Goal: Task Accomplishment & Management: Manage account settings

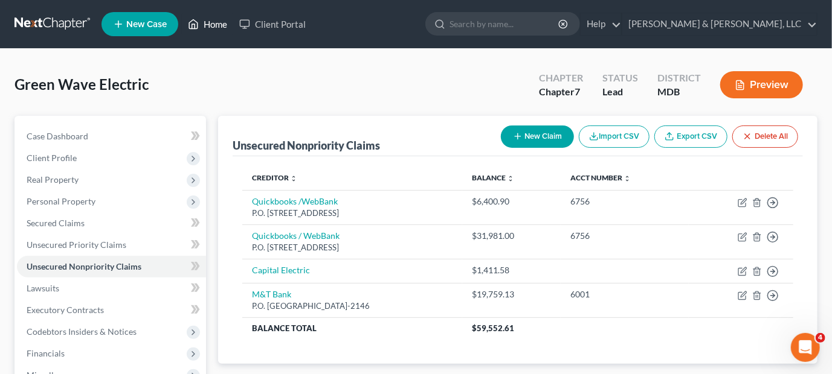
click at [217, 24] on link "Home" at bounding box center [207, 24] width 51 height 22
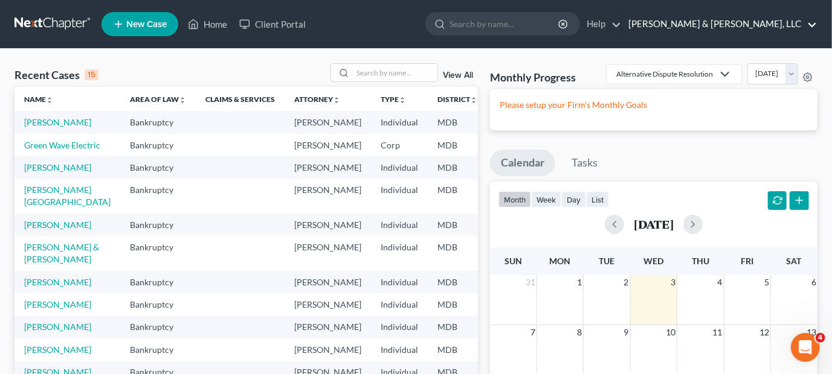
click at [741, 30] on link "Russell & Heffner, LLC" at bounding box center [719, 24] width 194 height 22
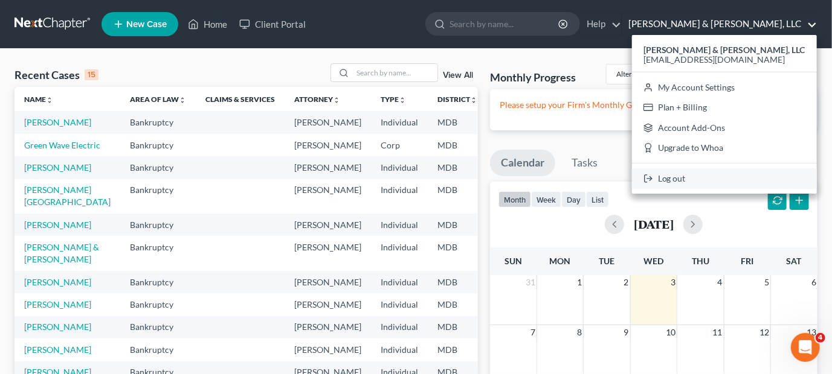
click at [742, 181] on link "Log out" at bounding box center [724, 179] width 185 height 21
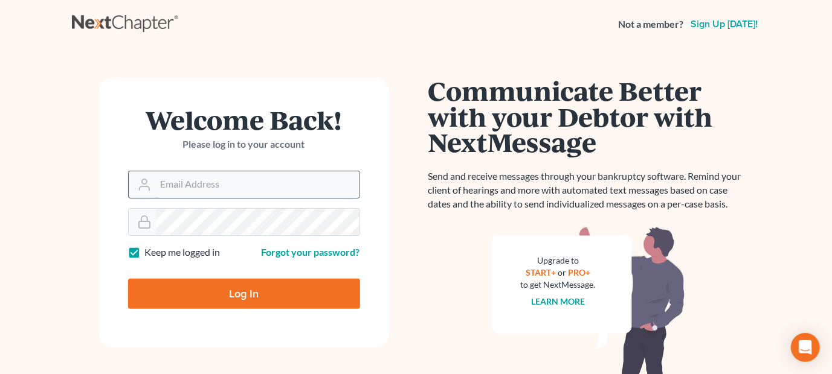
click at [255, 188] on input "Email Address" at bounding box center [258, 185] width 204 height 27
type input "[EMAIL_ADDRESS][DOMAIN_NAME]"
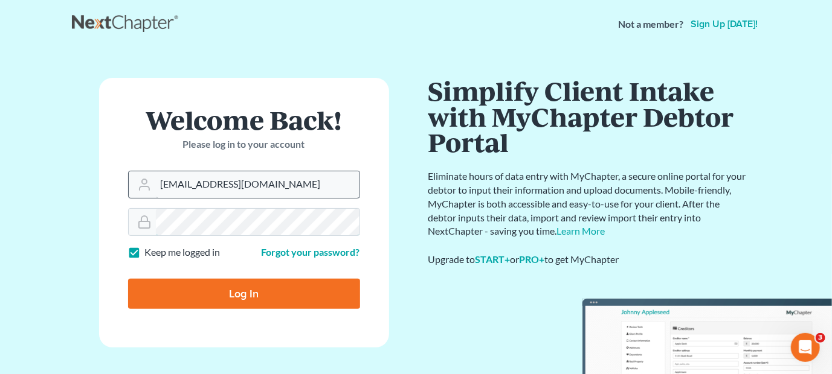
click at [128, 279] on input "Log In" at bounding box center [244, 294] width 232 height 30
type input "Thinking..."
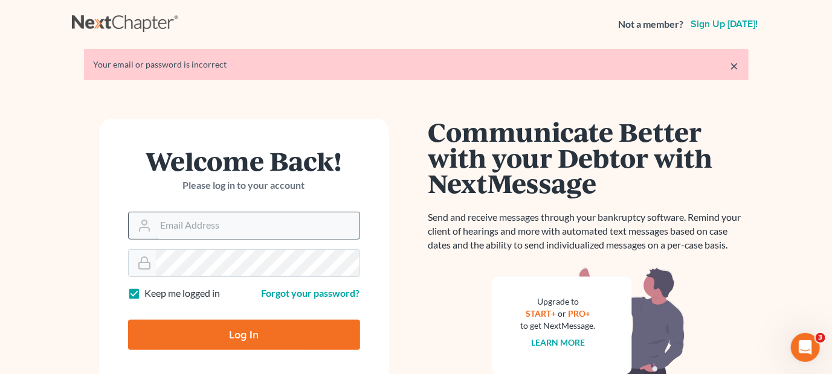
click at [271, 222] on input "Email Address" at bounding box center [258, 226] width 204 height 27
type input "[EMAIL_ADDRESS][DOMAIN_NAME]"
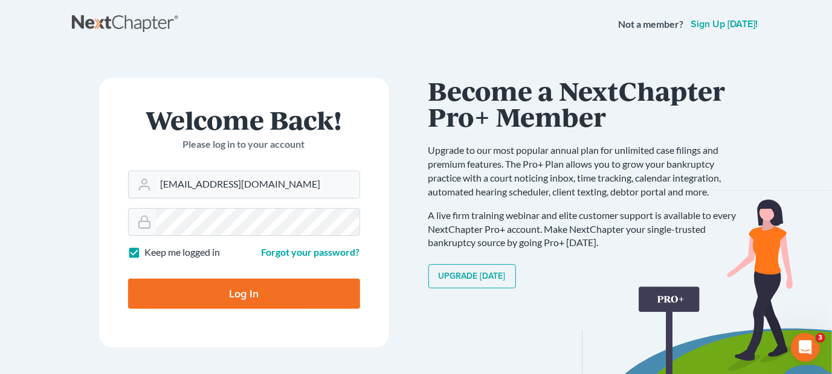
click at [300, 293] on input "Log In" at bounding box center [244, 294] width 232 height 30
type input "Thinking..."
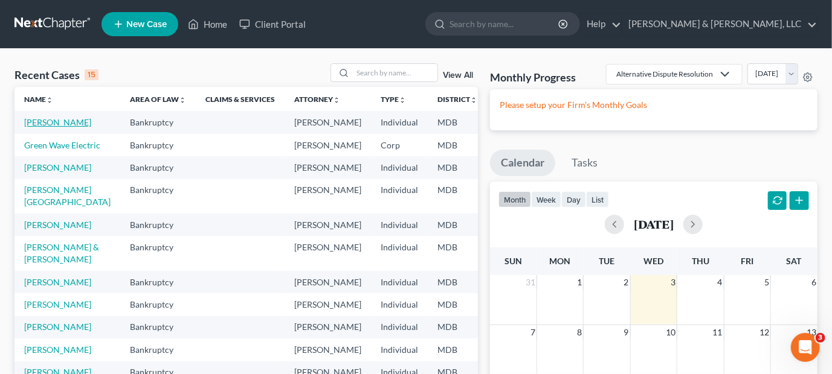
click at [44, 119] on link "[PERSON_NAME]" at bounding box center [57, 122] width 67 height 10
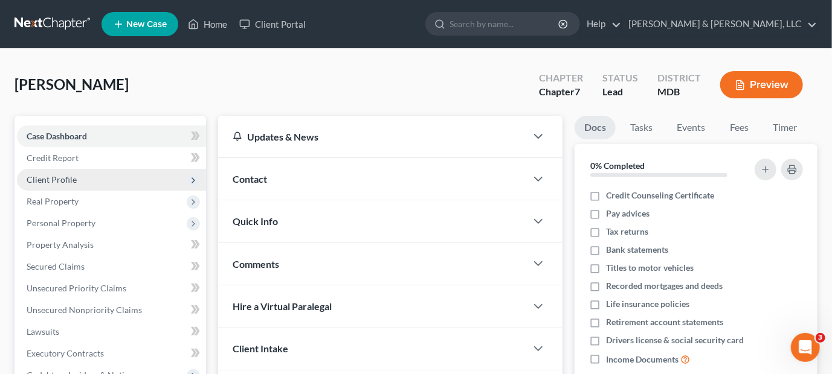
click at [51, 178] on span "Client Profile" at bounding box center [52, 180] width 50 height 10
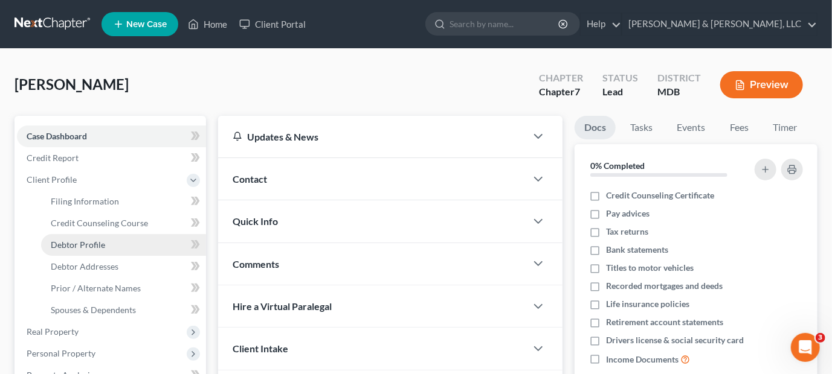
click at [74, 243] on span "Debtor Profile" at bounding box center [78, 245] width 54 height 10
select select "2"
select select "1"
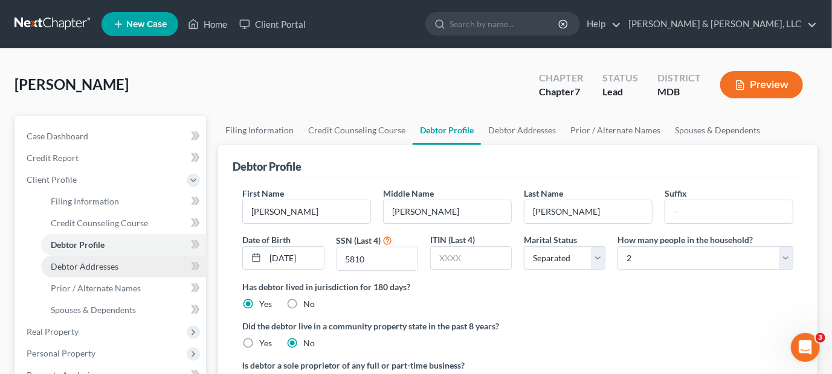
click at [76, 266] on span "Debtor Addresses" at bounding box center [85, 267] width 68 height 10
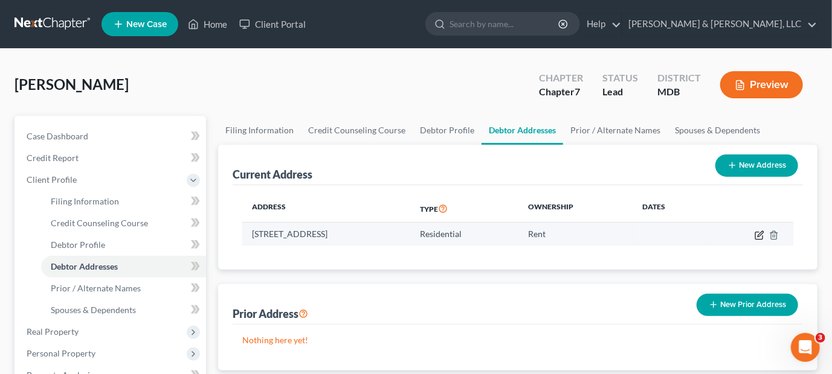
click at [759, 232] on icon "button" at bounding box center [759, 236] width 10 height 10
select select "21"
select select "10"
select select "0"
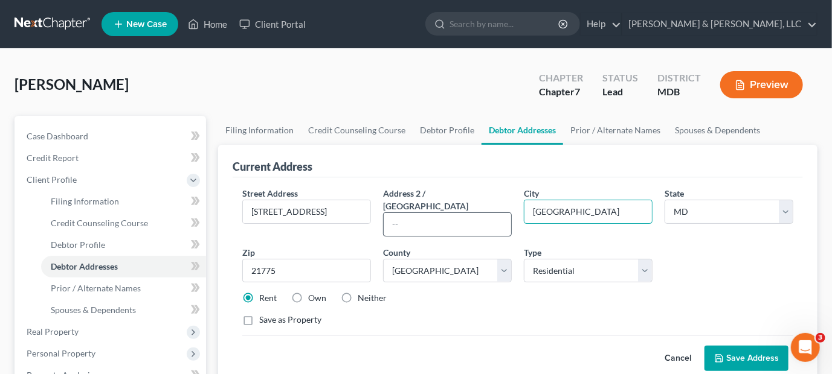
drag, startPoint x: 565, startPoint y: 208, endPoint x: 505, endPoint y: 208, distance: 60.4
click at [505, 208] on div "Street Address * 4239 Crow Rock Road Address 2 / PO Box City * New Midway State…" at bounding box center [517, 261] width 563 height 149
type input "Myersville"
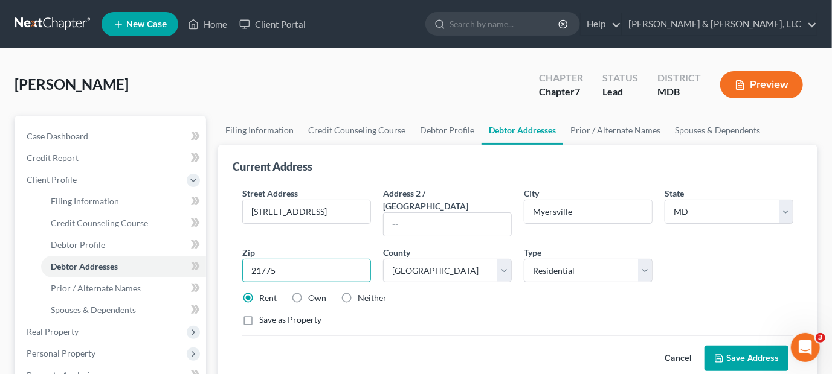
drag, startPoint x: 307, startPoint y: 252, endPoint x: 226, endPoint y: 243, distance: 82.0
click at [226, 243] on div "Current Address Street Address * 4239 Crow Rock Road Address 2 / PO Box City * …" at bounding box center [517, 265] width 599 height 241
type input "21773"
click at [734, 346] on button "Save Address" at bounding box center [746, 358] width 84 height 25
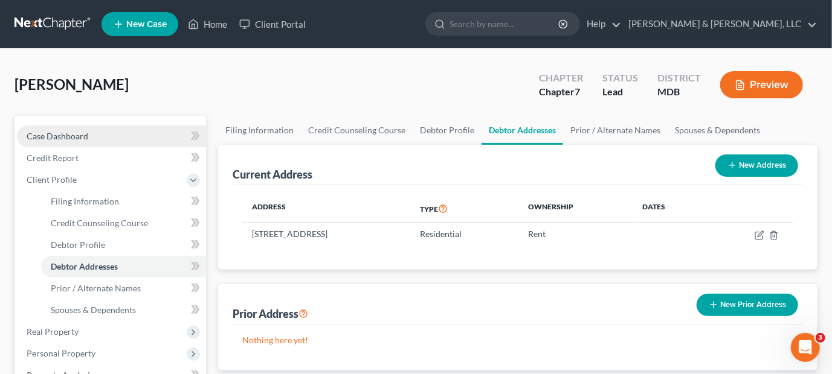
click at [56, 133] on span "Case Dashboard" at bounding box center [58, 136] width 62 height 10
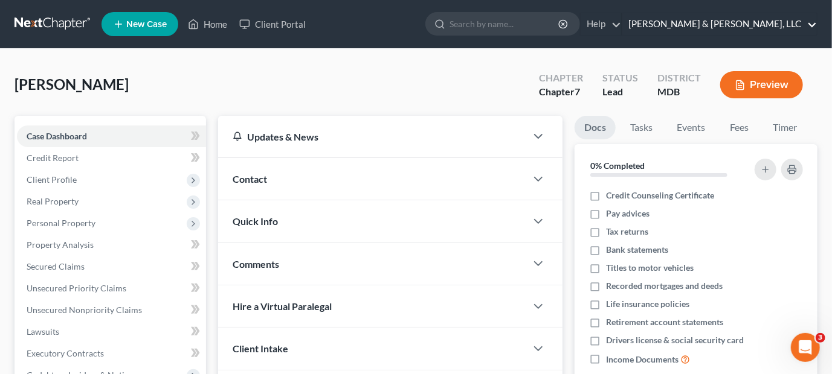
click at [760, 22] on link "Russell & Heffner, LLC" at bounding box center [719, 24] width 194 height 22
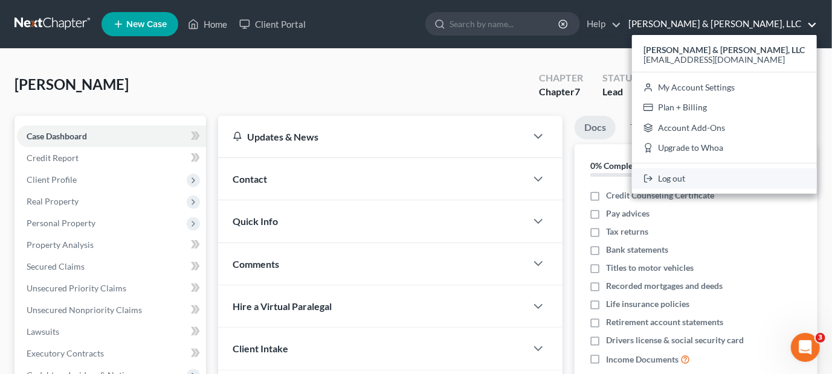
click at [747, 181] on link "Log out" at bounding box center [724, 179] width 185 height 21
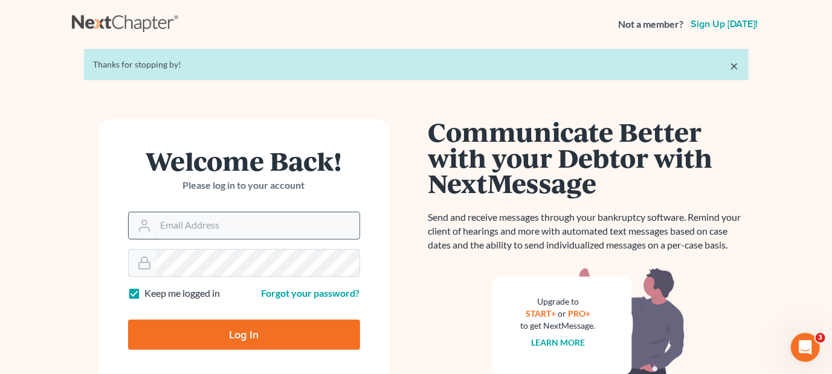
click at [293, 224] on input "Email Address" at bounding box center [258, 226] width 204 height 27
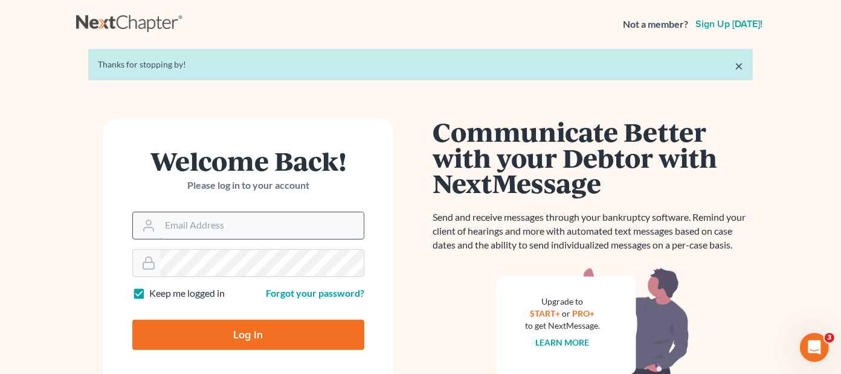
type input "[EMAIL_ADDRESS][DOMAIN_NAME]"
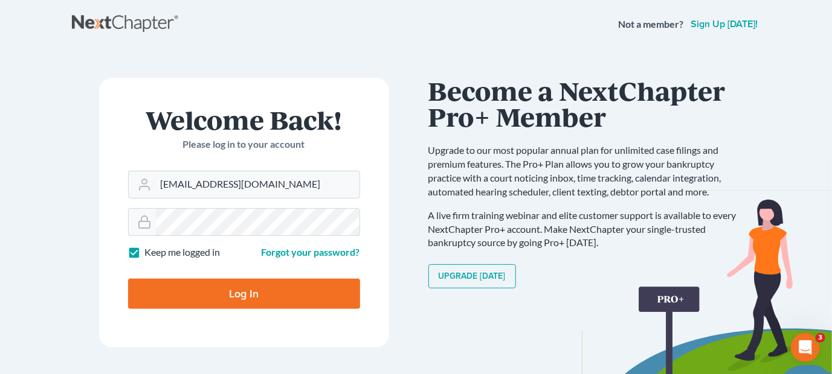
click at [128, 279] on input "Log In" at bounding box center [244, 294] width 232 height 30
type input "Thinking..."
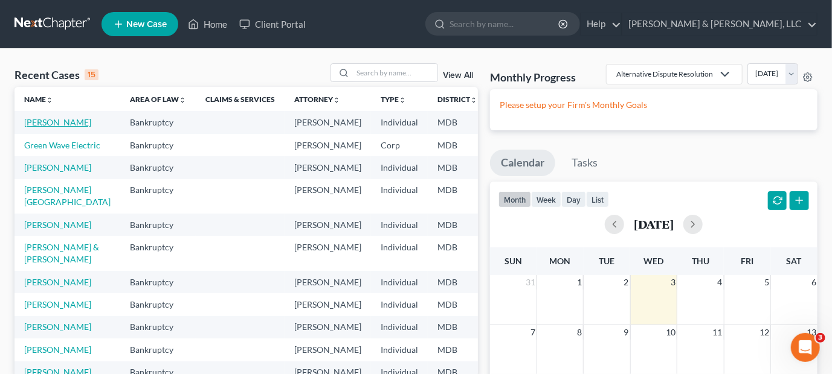
click at [47, 124] on link "[PERSON_NAME]" at bounding box center [57, 122] width 67 height 10
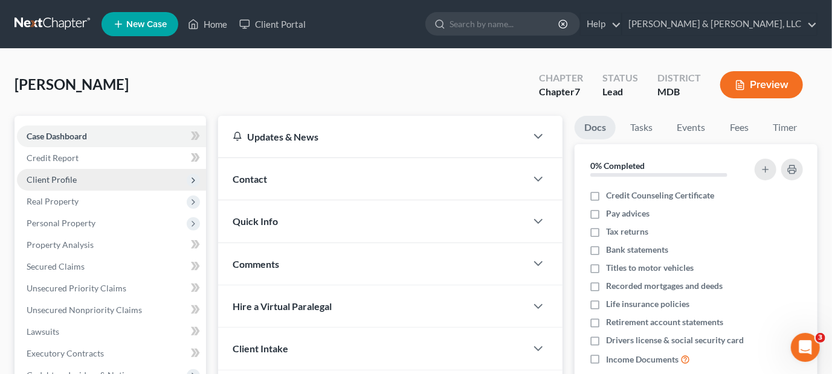
click at [76, 180] on span "Client Profile" at bounding box center [111, 180] width 189 height 22
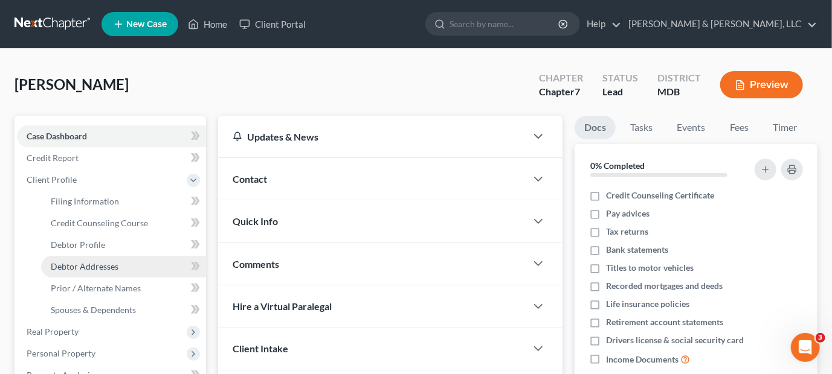
click at [105, 266] on span "Debtor Addresses" at bounding box center [85, 267] width 68 height 10
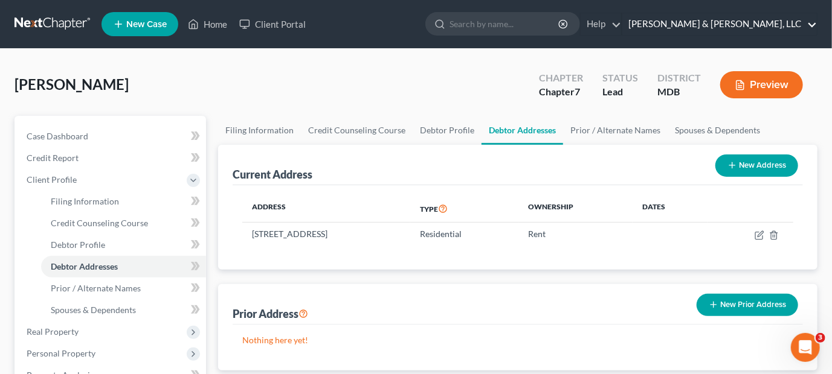
click at [774, 24] on link "Russell & Heffner, LLC" at bounding box center [719, 24] width 194 height 22
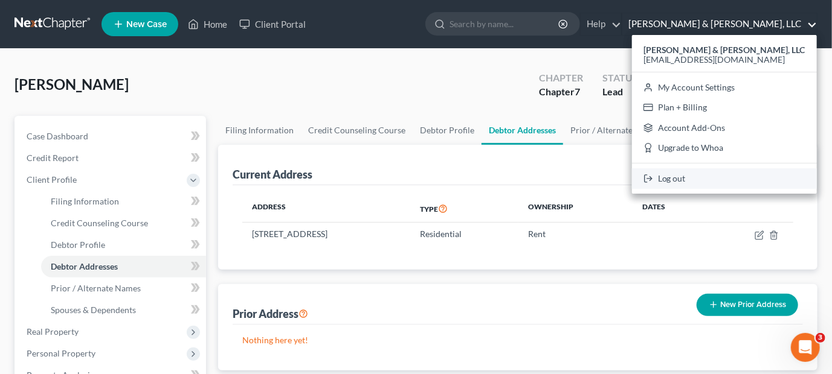
click at [737, 181] on link "Log out" at bounding box center [724, 179] width 185 height 21
